Goal: Task Accomplishment & Management: Use online tool/utility

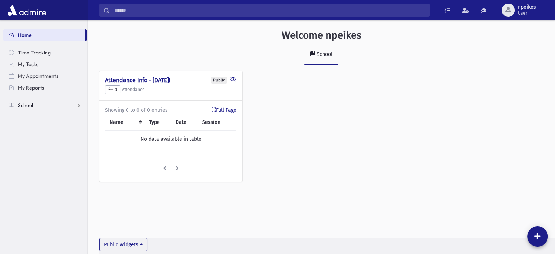
click at [81, 106] on link "School" at bounding box center [45, 105] width 84 height 12
click at [38, 127] on span "Attendance" at bounding box center [35, 128] width 27 height 7
click at [41, 140] on link "Entry" at bounding box center [45, 140] width 84 height 12
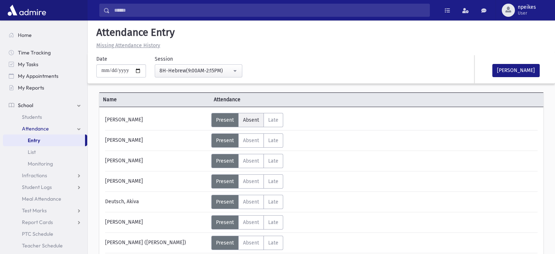
click at [257, 118] on span "Absent" at bounding box center [251, 120] width 16 height 6
click at [257, 162] on span "Absent" at bounding box center [251, 161] width 16 height 6
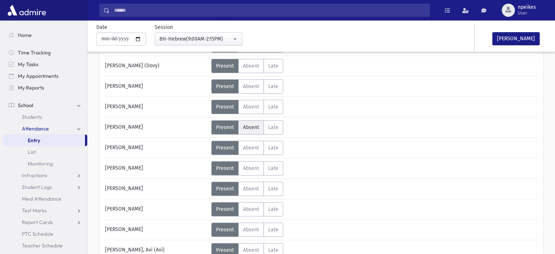
scroll to position [256, 0]
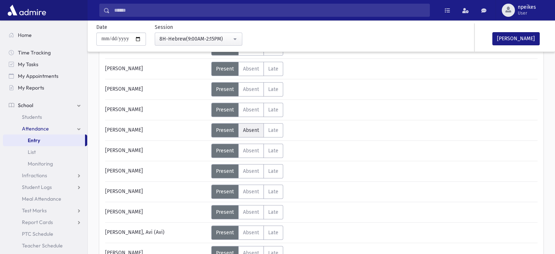
click at [240, 129] on label "Absent Absent" at bounding box center [251, 130] width 26 height 14
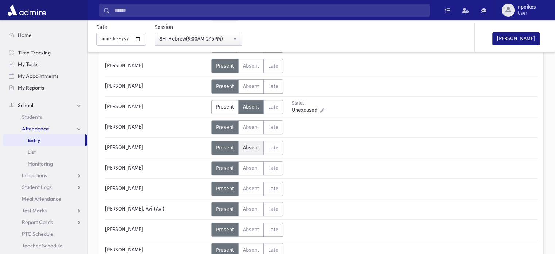
scroll to position [292, 0]
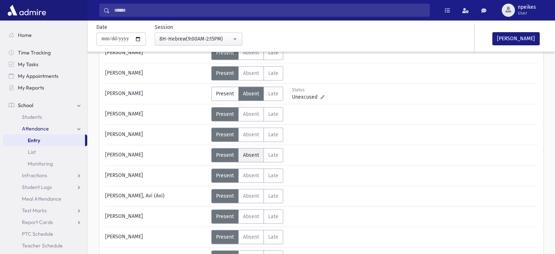
click at [245, 153] on span "Absent" at bounding box center [251, 155] width 16 height 6
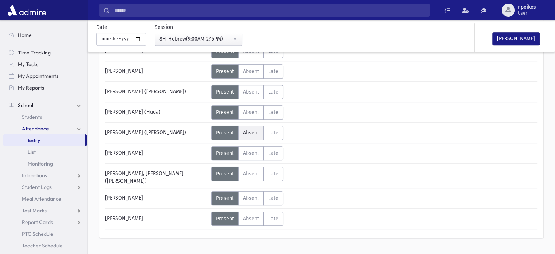
scroll to position [467, 0]
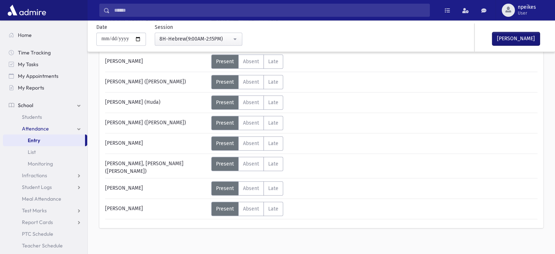
click at [511, 36] on button "[PERSON_NAME]" at bounding box center [516, 38] width 47 height 13
